Goal: Task Accomplishment & Management: Manage account settings

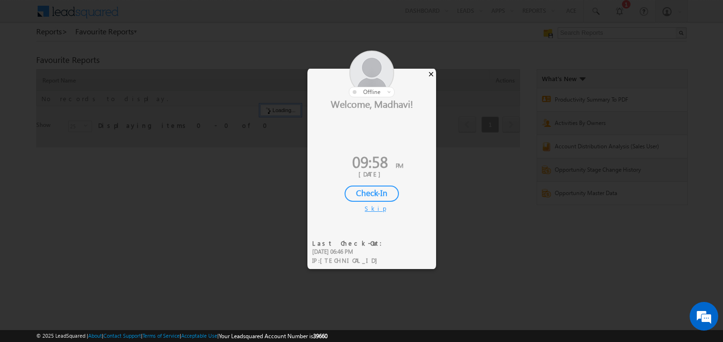
click at [431, 72] on div "×" at bounding box center [431, 74] width 10 height 10
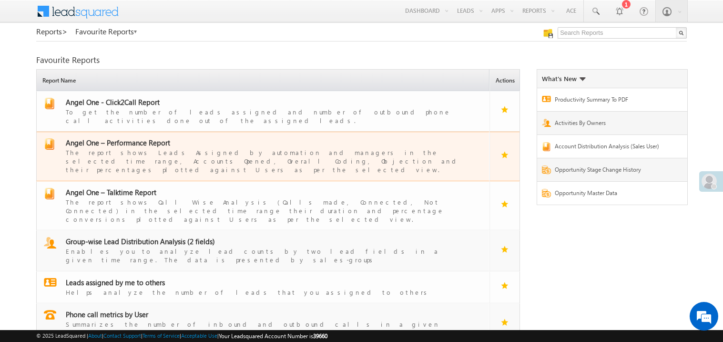
click at [130, 138] on span "Angel One – Performance Report" at bounding box center [118, 143] width 104 height 10
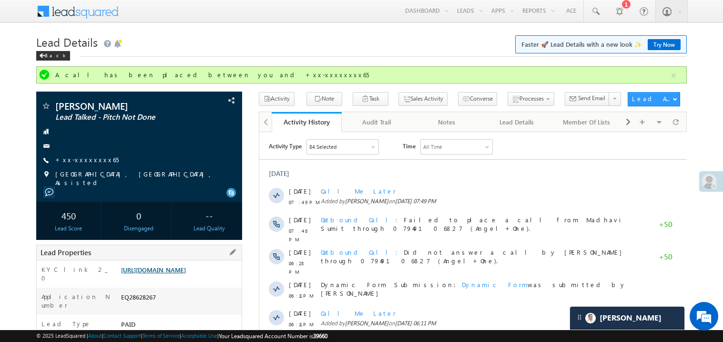
click at [185, 274] on link "[URL][DOMAIN_NAME]" at bounding box center [153, 270] width 65 height 8
click at [85, 159] on link "+xx-xxxxxxxx65" at bounding box center [86, 159] width 63 height 8
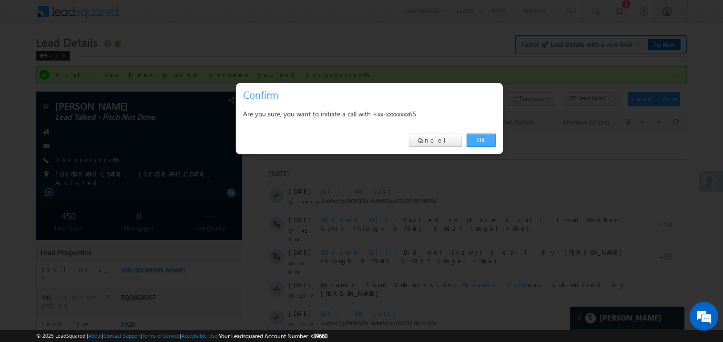
click at [481, 141] on link "OK" at bounding box center [481, 139] width 29 height 13
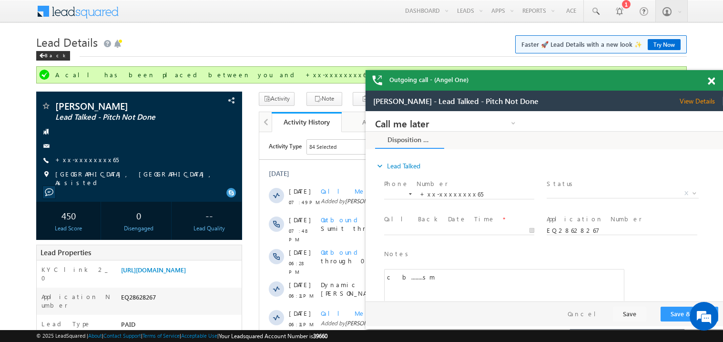
click at [710, 82] on span at bounding box center [711, 81] width 7 height 8
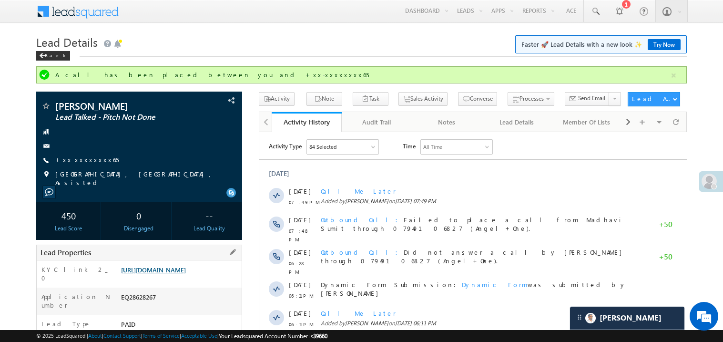
click at [178, 271] on link "https://angelbroking1-pk3em7sa.customui-test.leadsquared.com?leadId=979ce0c1-8a…" at bounding box center [153, 270] width 65 height 8
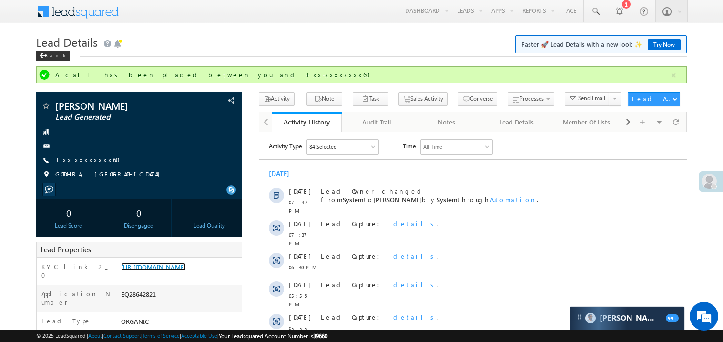
click at [186, 271] on link "[URL][DOMAIN_NAME]" at bounding box center [153, 267] width 65 height 8
click at [174, 271] on link "https://angelbroking1-pk3em7sa.customui-test.leadsquared.com?leadId=f775e5e1-7d…" at bounding box center [153, 267] width 65 height 8
click at [88, 159] on link "+xx-xxxxxxxx60" at bounding box center [90, 159] width 71 height 8
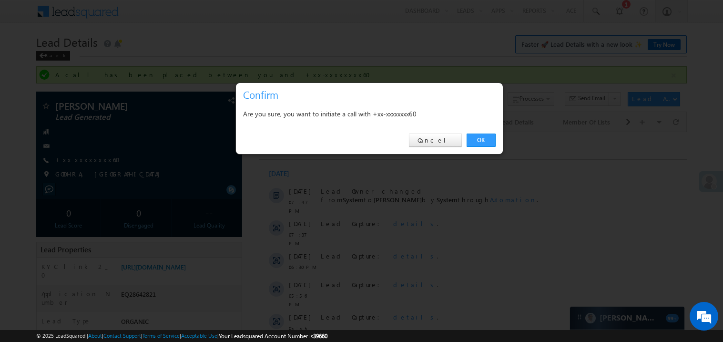
click at [297, 27] on div at bounding box center [361, 171] width 723 height 342
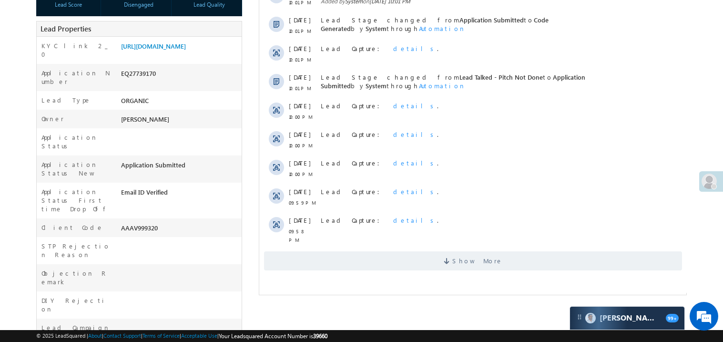
scroll to position [209, 0]
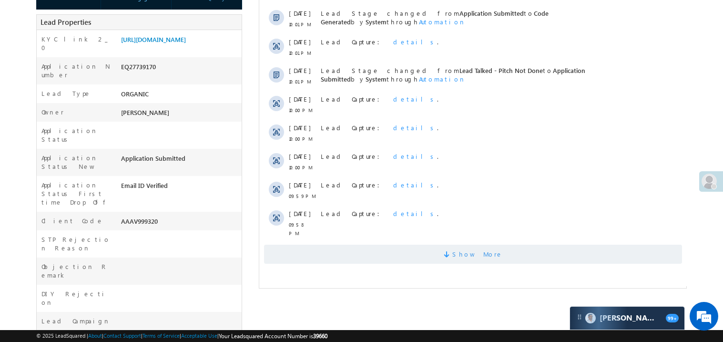
click at [411, 245] on span "Show More" at bounding box center [473, 254] width 418 height 19
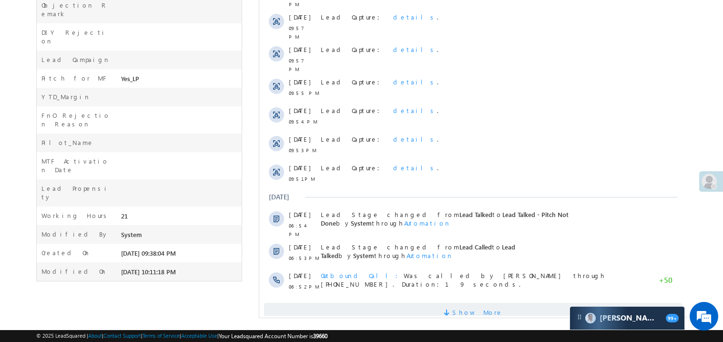
scroll to position [0, 0]
click at [362, 303] on span "Show More" at bounding box center [473, 312] width 418 height 19
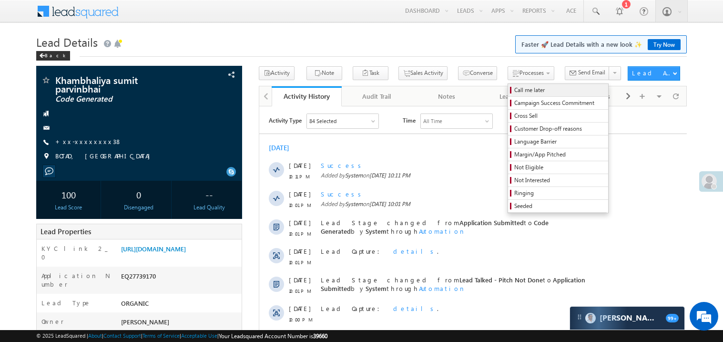
click at [514, 91] on span "Call me later" at bounding box center [559, 90] width 91 height 9
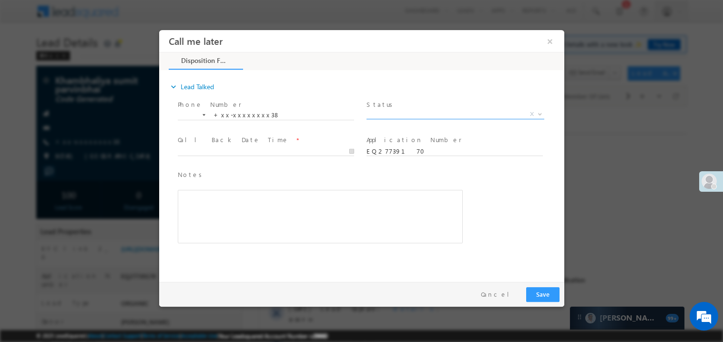
click at [387, 118] on body "Call me later ×" at bounding box center [361, 153] width 405 height 247
click at [393, 107] on span "Status *" at bounding box center [454, 104] width 176 height 10
click at [384, 115] on span "Pitch Done" at bounding box center [443, 113] width 155 height 9
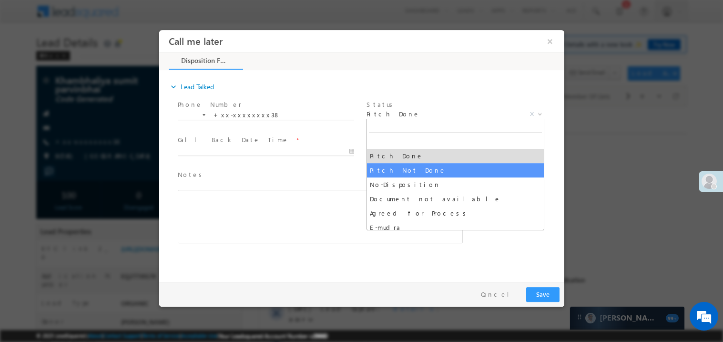
select select "Pitch Not Done"
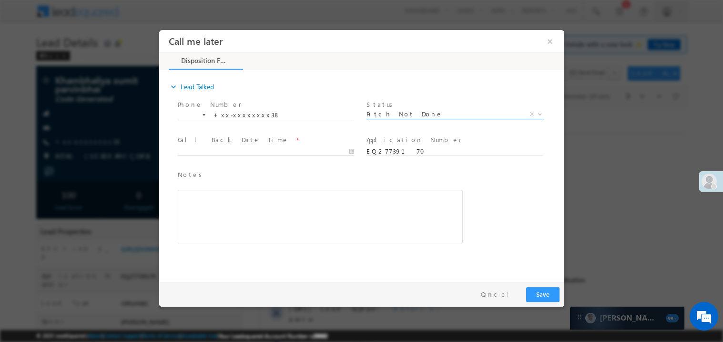
click at [196, 150] on body "Call me later ×" at bounding box center [361, 153] width 405 height 247
type input "09/09/25 10:15 PM"
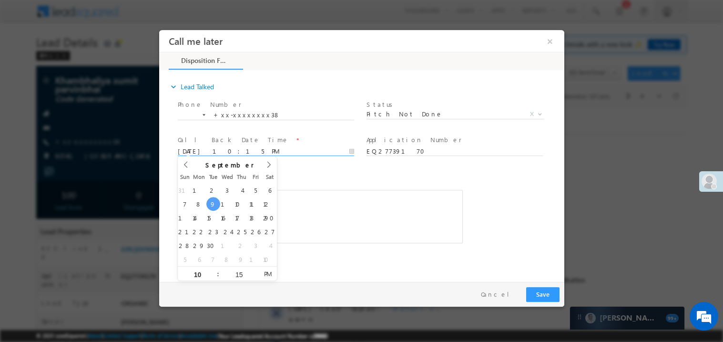
click at [320, 215] on div "Rich Text Editor, 40788eee-0fb2-11ec-a811-0adc8a9d82c2__tab1__section1__Notes__…" at bounding box center [319, 215] width 285 height 53
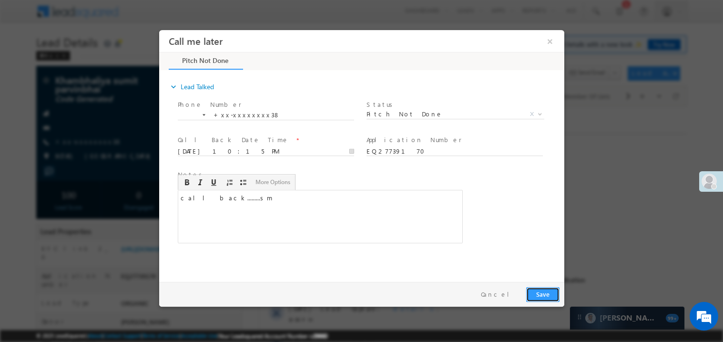
click at [543, 297] on button "Save" at bounding box center [542, 294] width 33 height 15
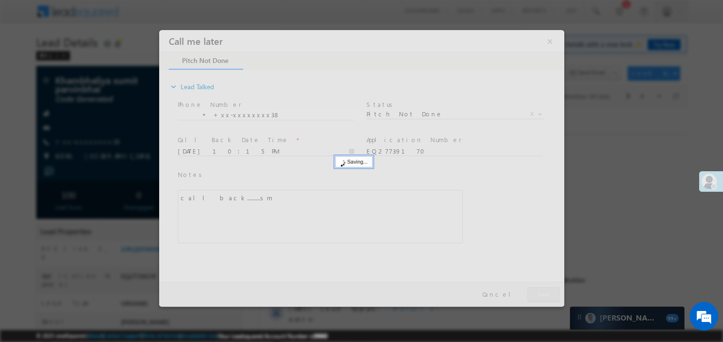
click at [543, 297] on div at bounding box center [361, 168] width 405 height 277
